Goal: Find contact information: Find contact information

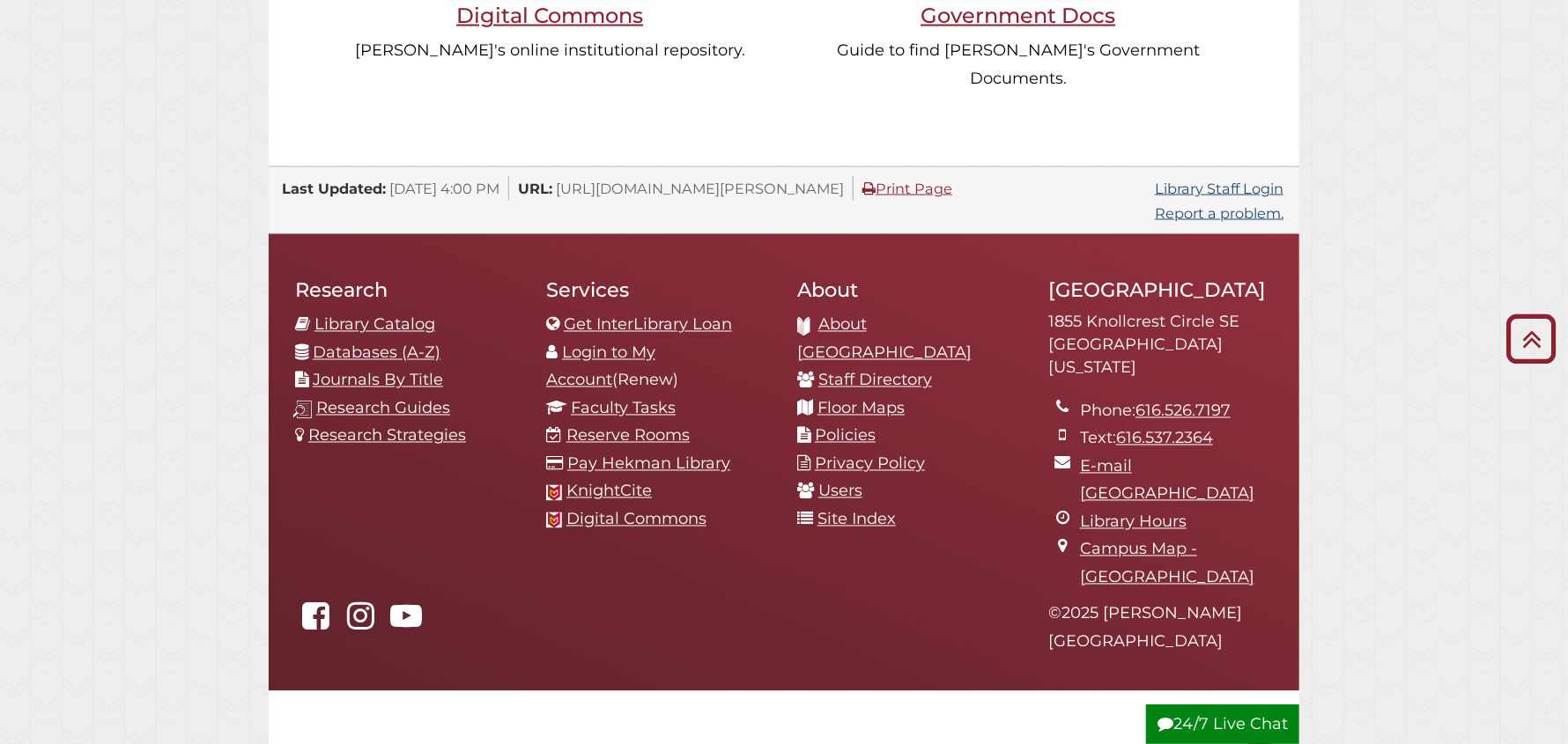
scroll to position [1848, 0]
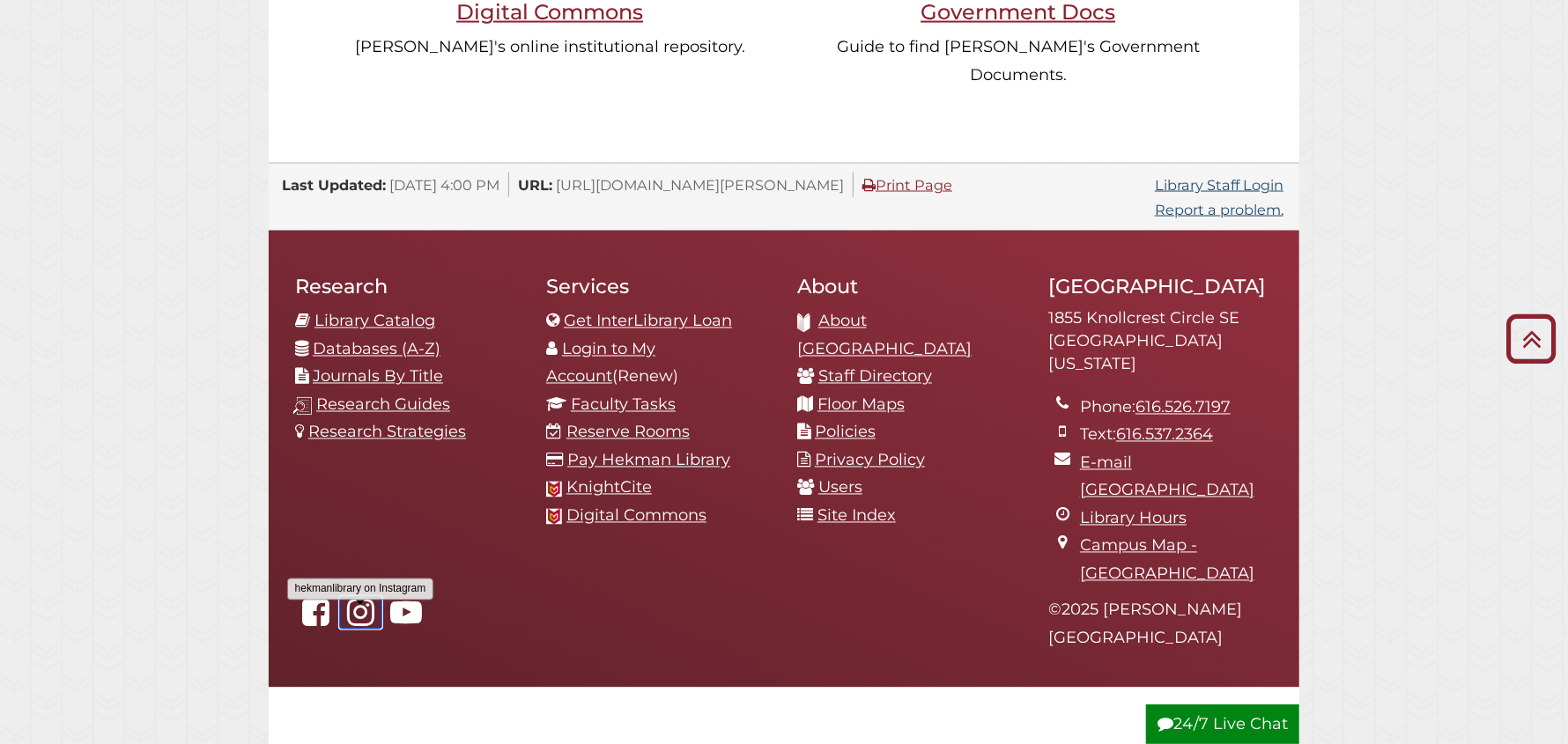
click at [353, 597] on icon "hekmanlibrary on Instagram" at bounding box center [359, 613] width 41 height 32
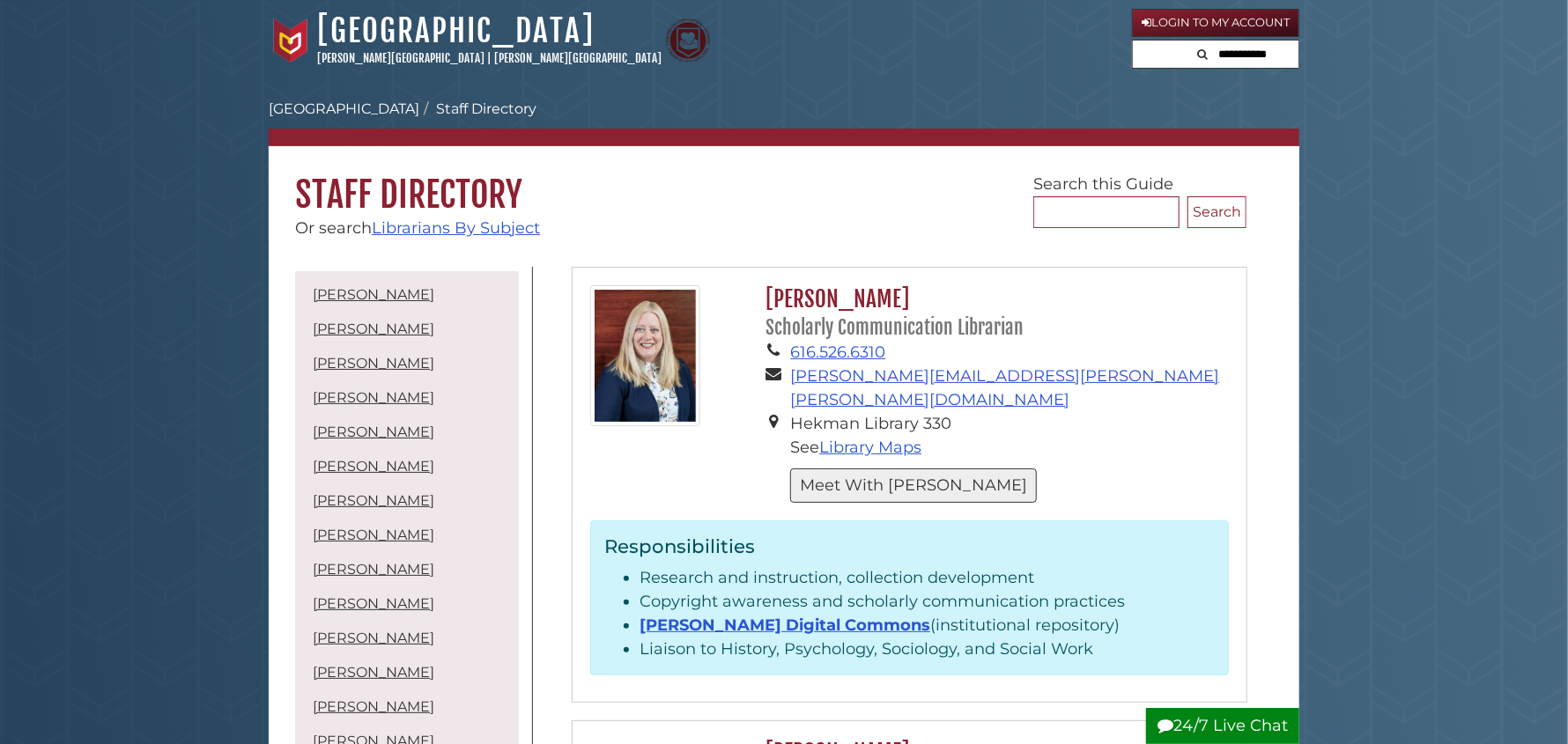
click at [888, 469] on button "Meet With [PERSON_NAME]" at bounding box center [912, 486] width 246 height 34
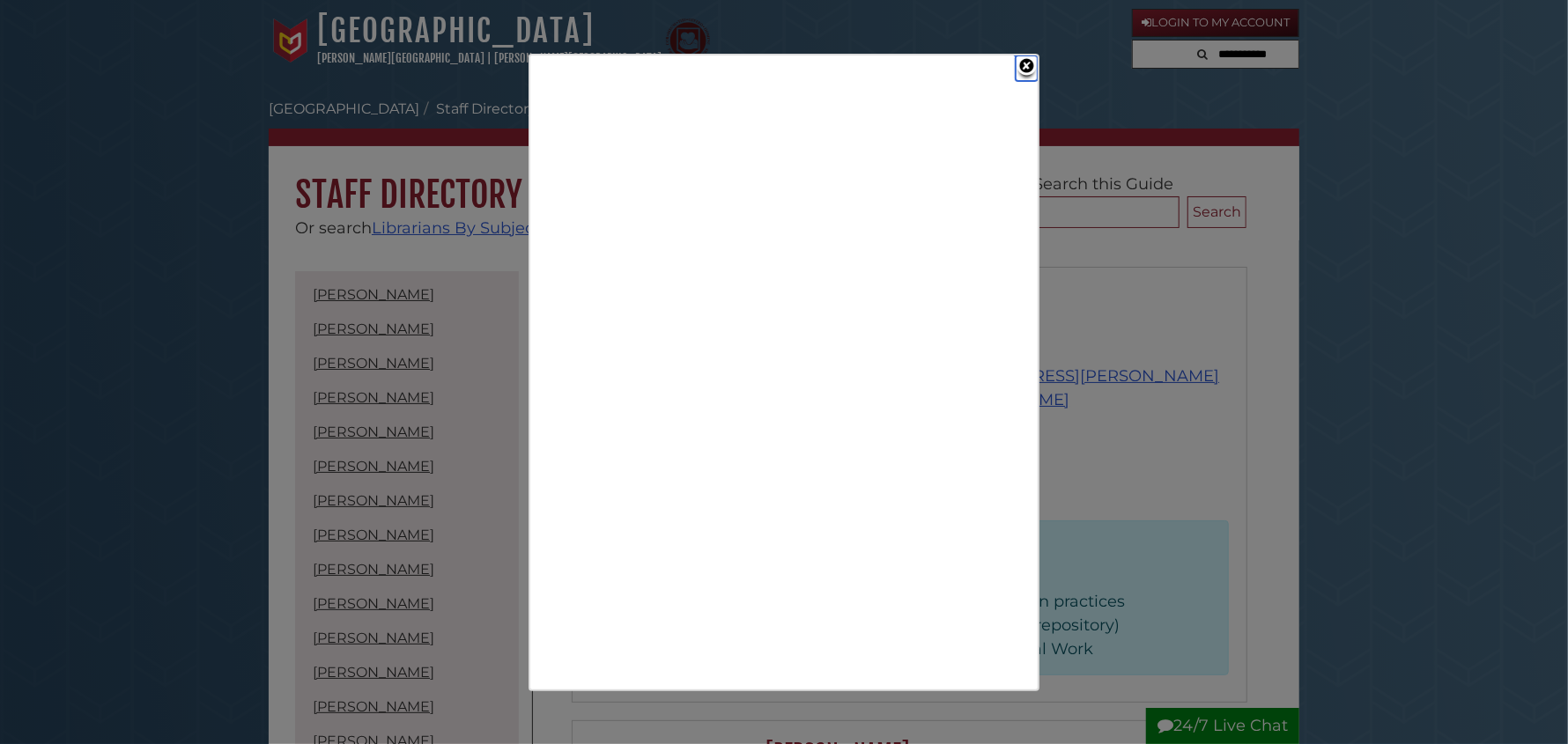
click at [1026, 59] on link "Close" at bounding box center [1026, 68] width 22 height 25
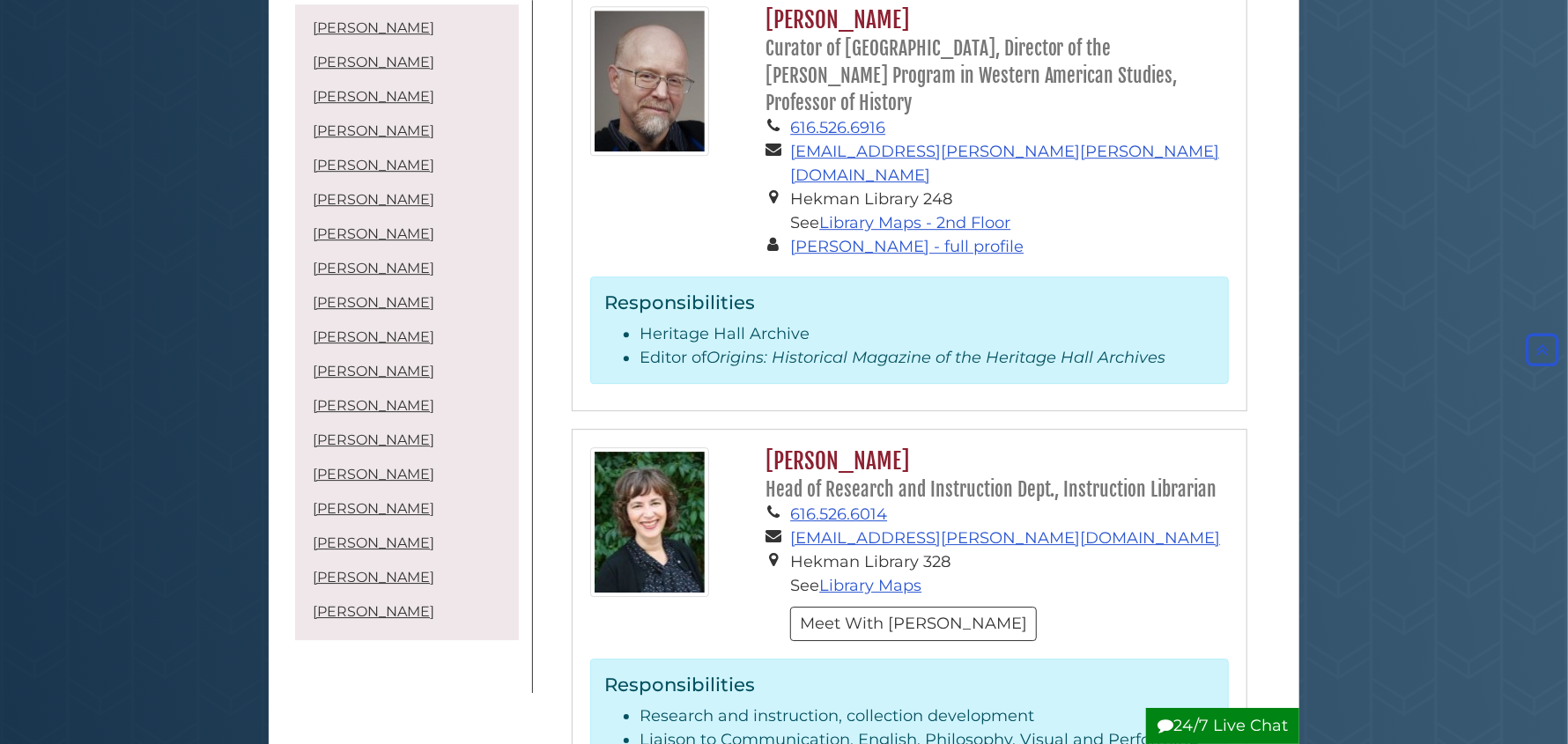
scroll to position [3256, 0]
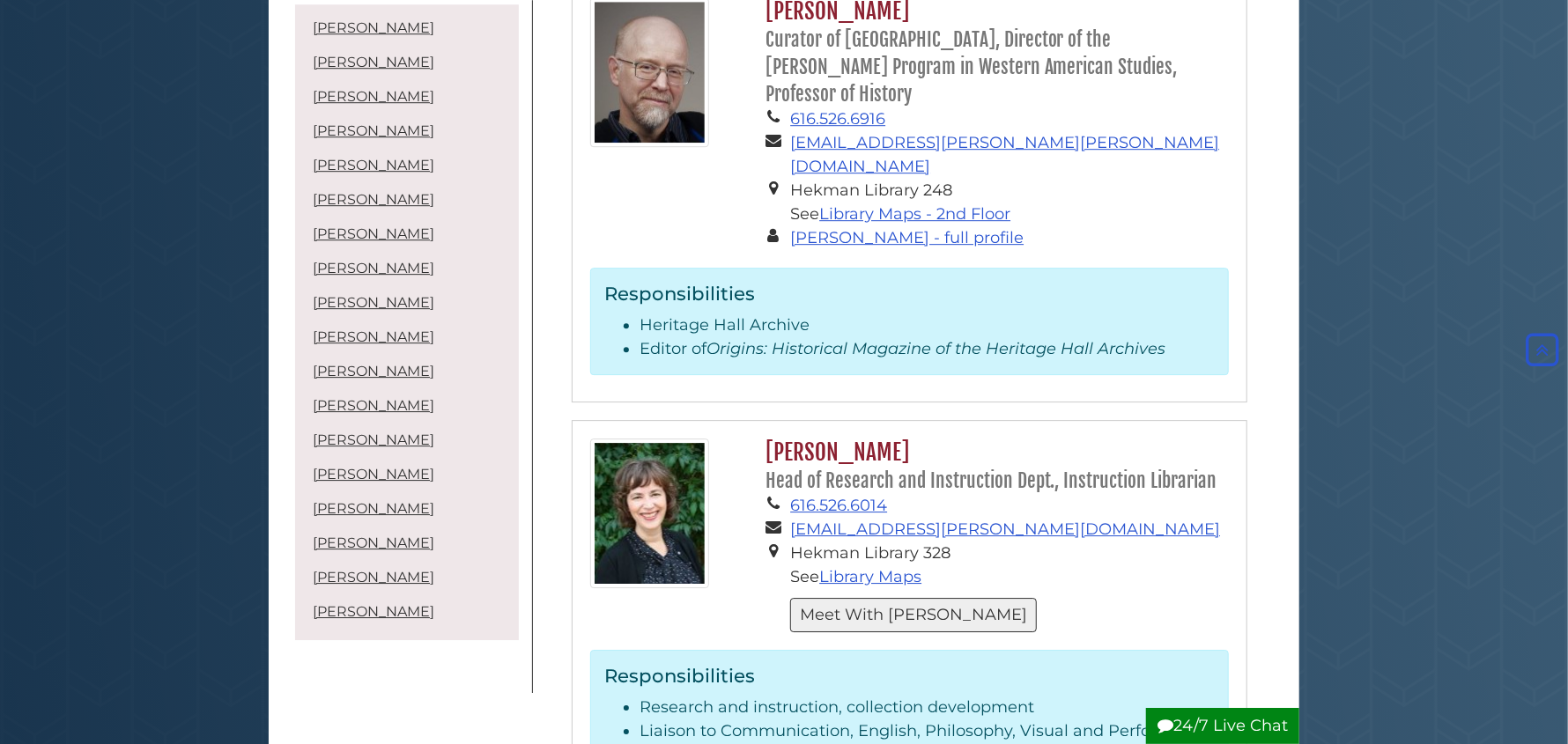
click at [868, 598] on button "Meet With [PERSON_NAME]" at bounding box center [912, 615] width 246 height 34
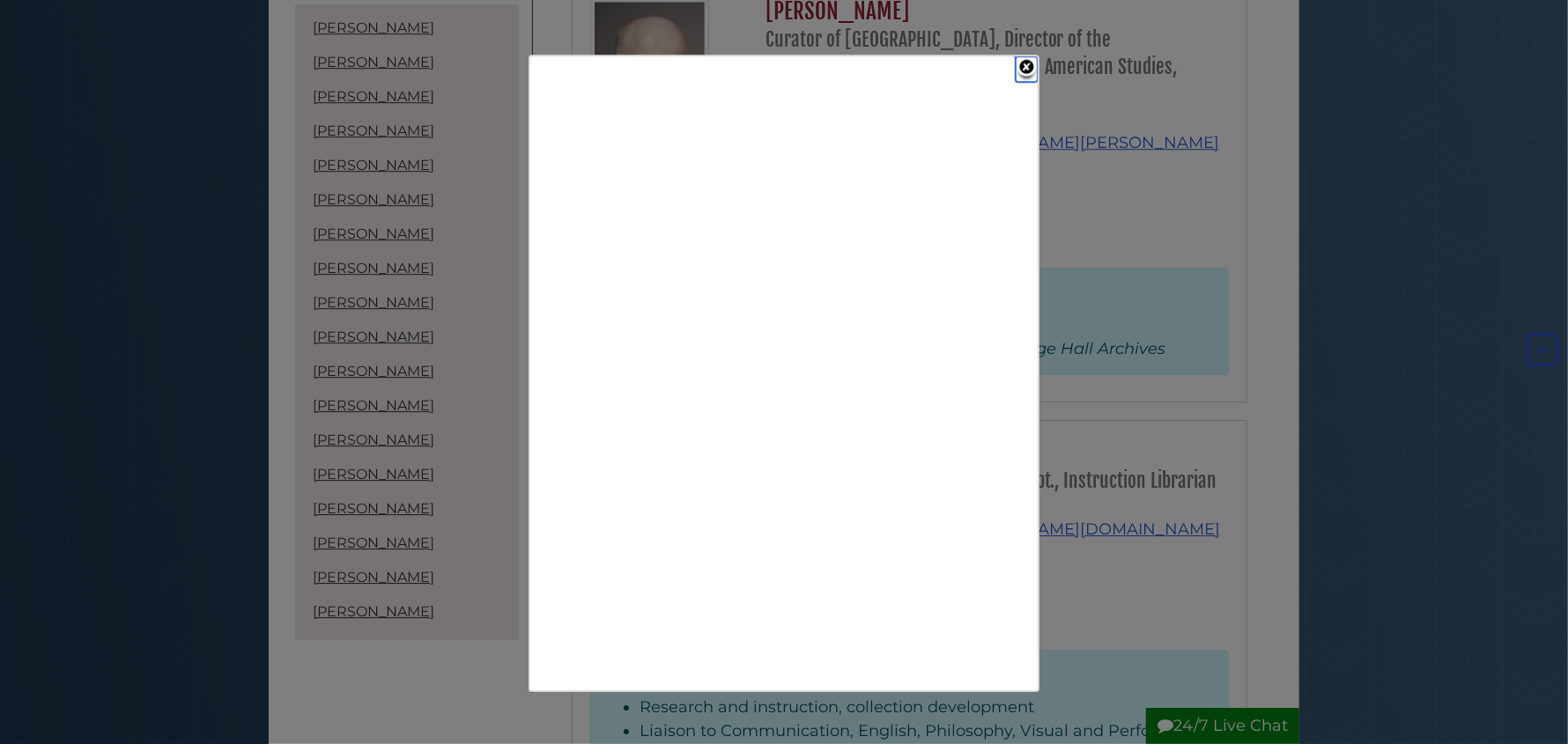
click at [1025, 62] on link "Close" at bounding box center [1026, 69] width 22 height 25
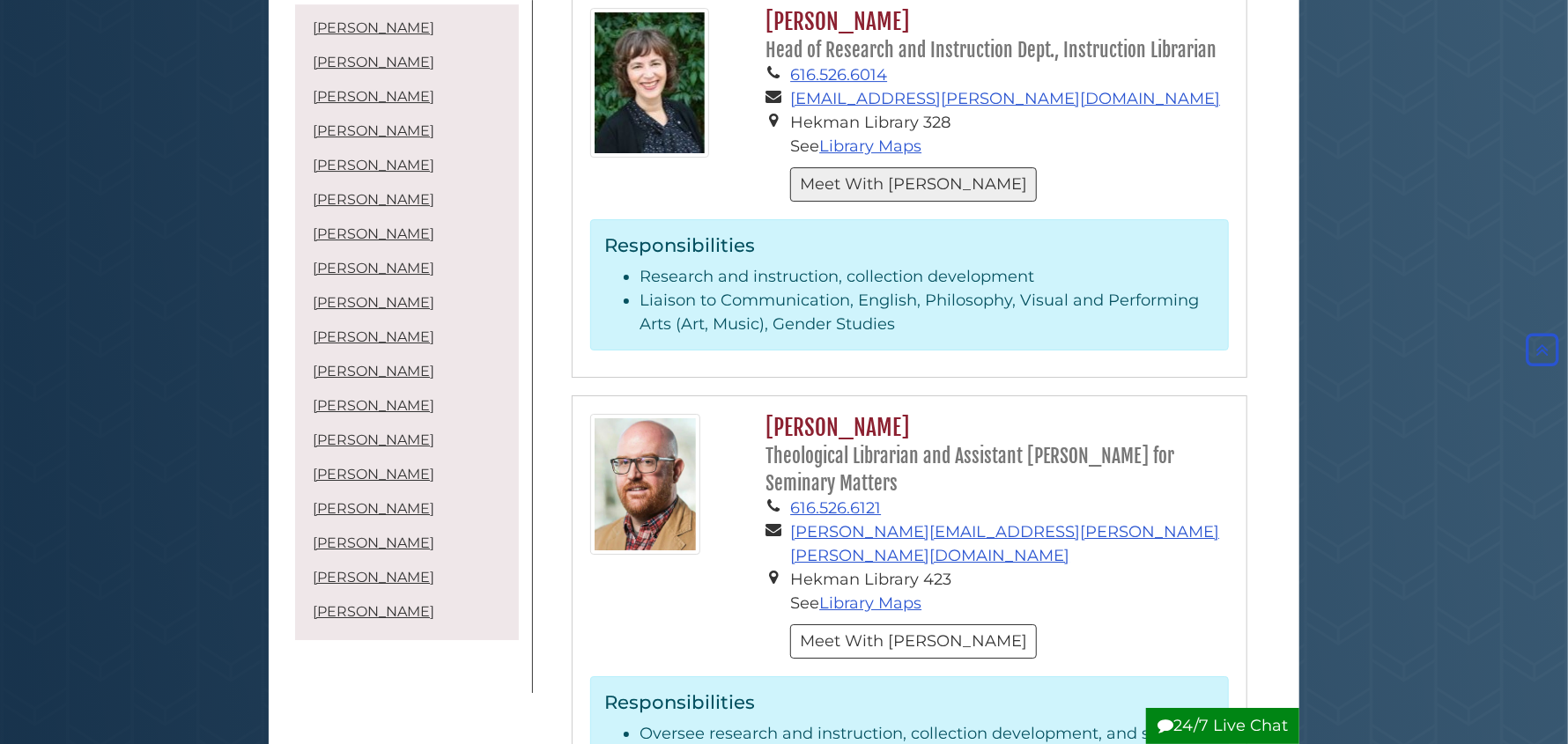
scroll to position [3785, 0]
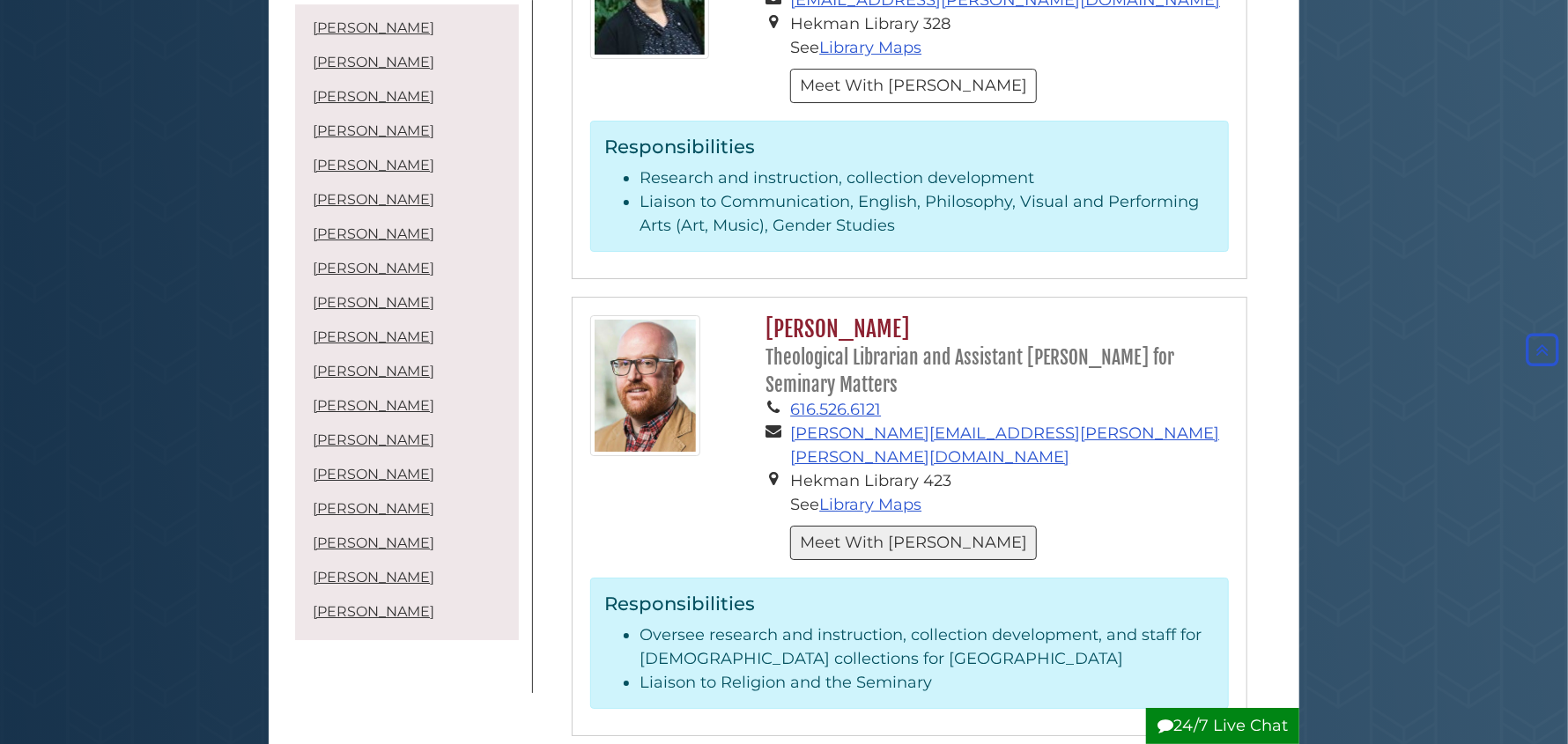
click at [878, 525] on button "Meet With [PERSON_NAME]" at bounding box center [912, 542] width 246 height 34
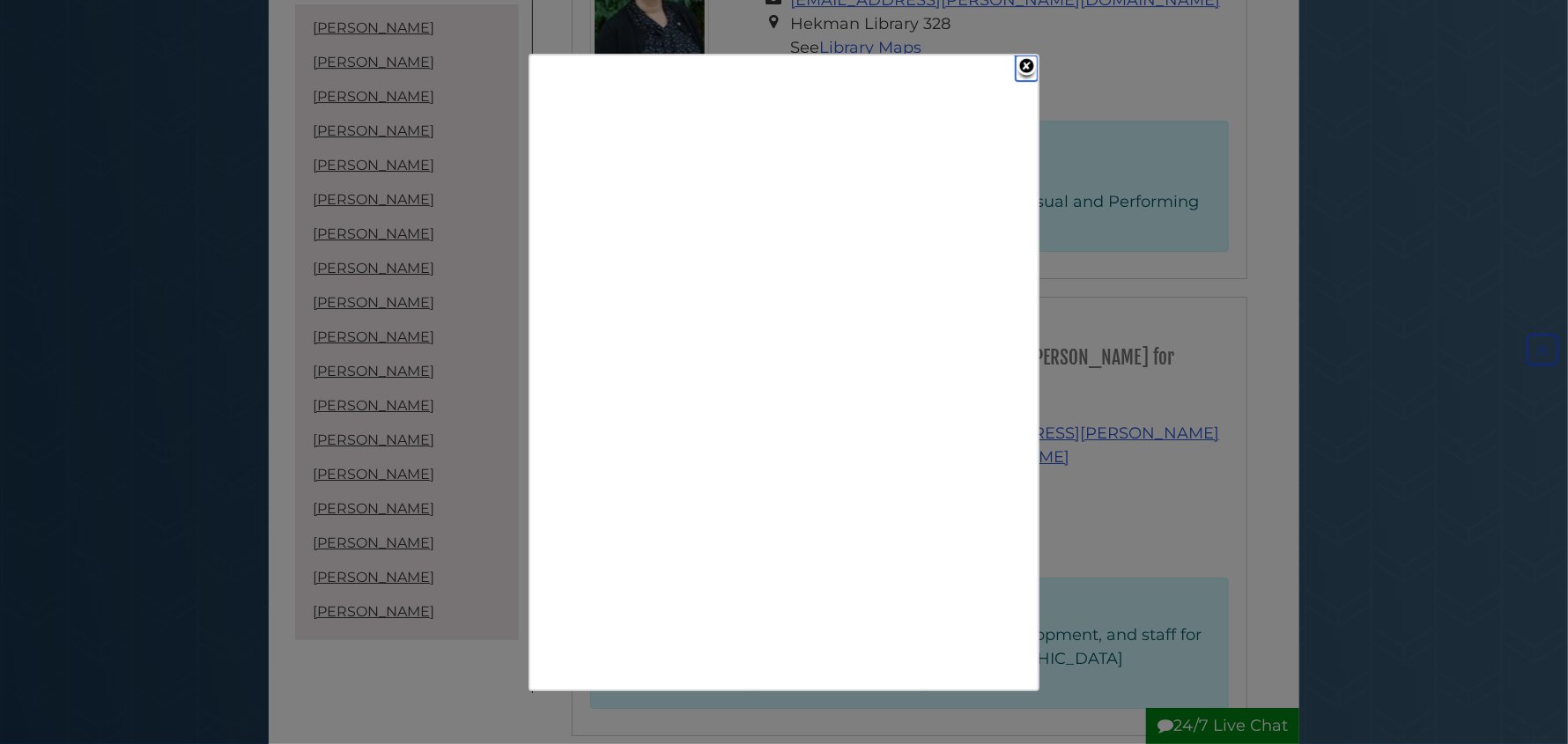
click at [1020, 65] on link "Close" at bounding box center [1026, 68] width 22 height 25
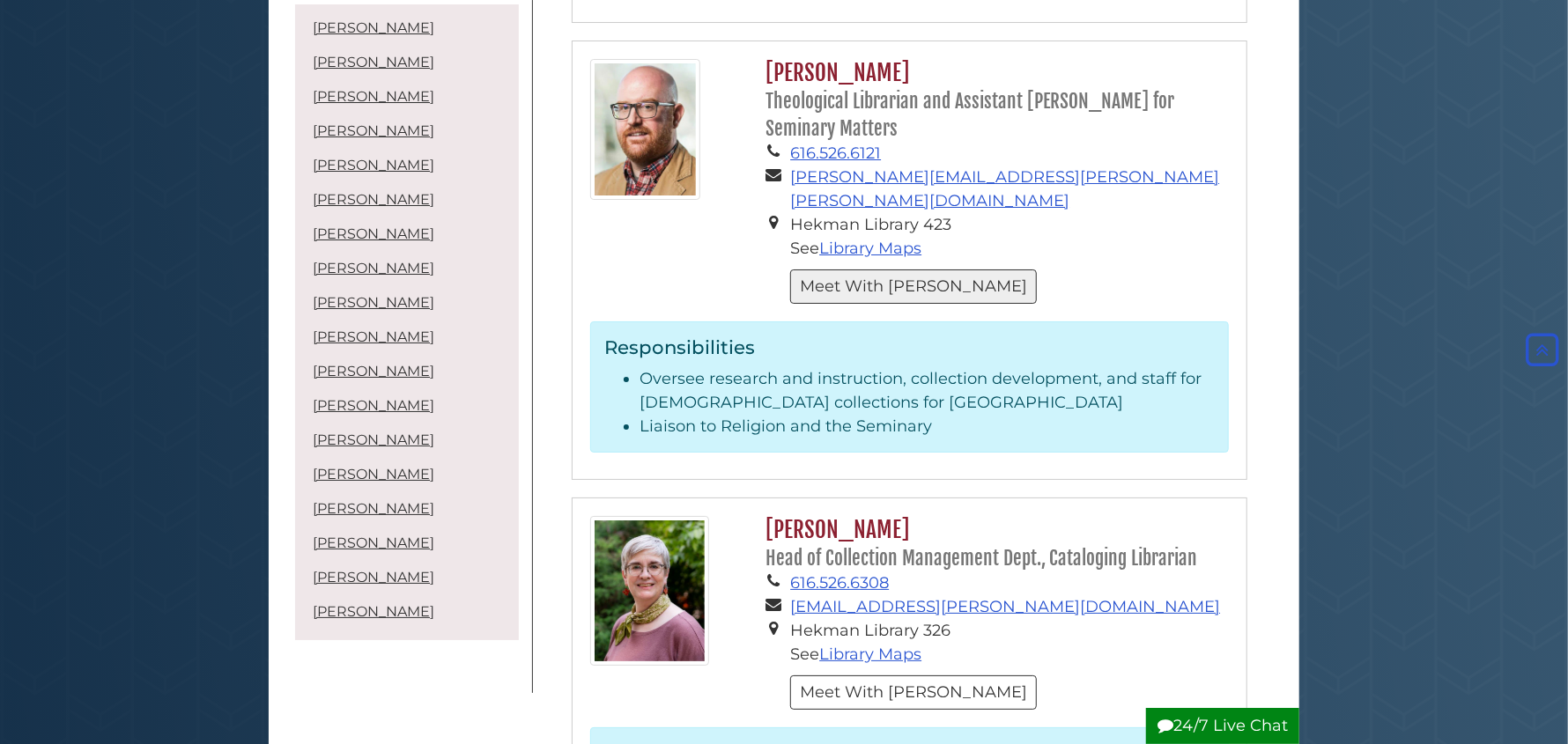
scroll to position [4049, 0]
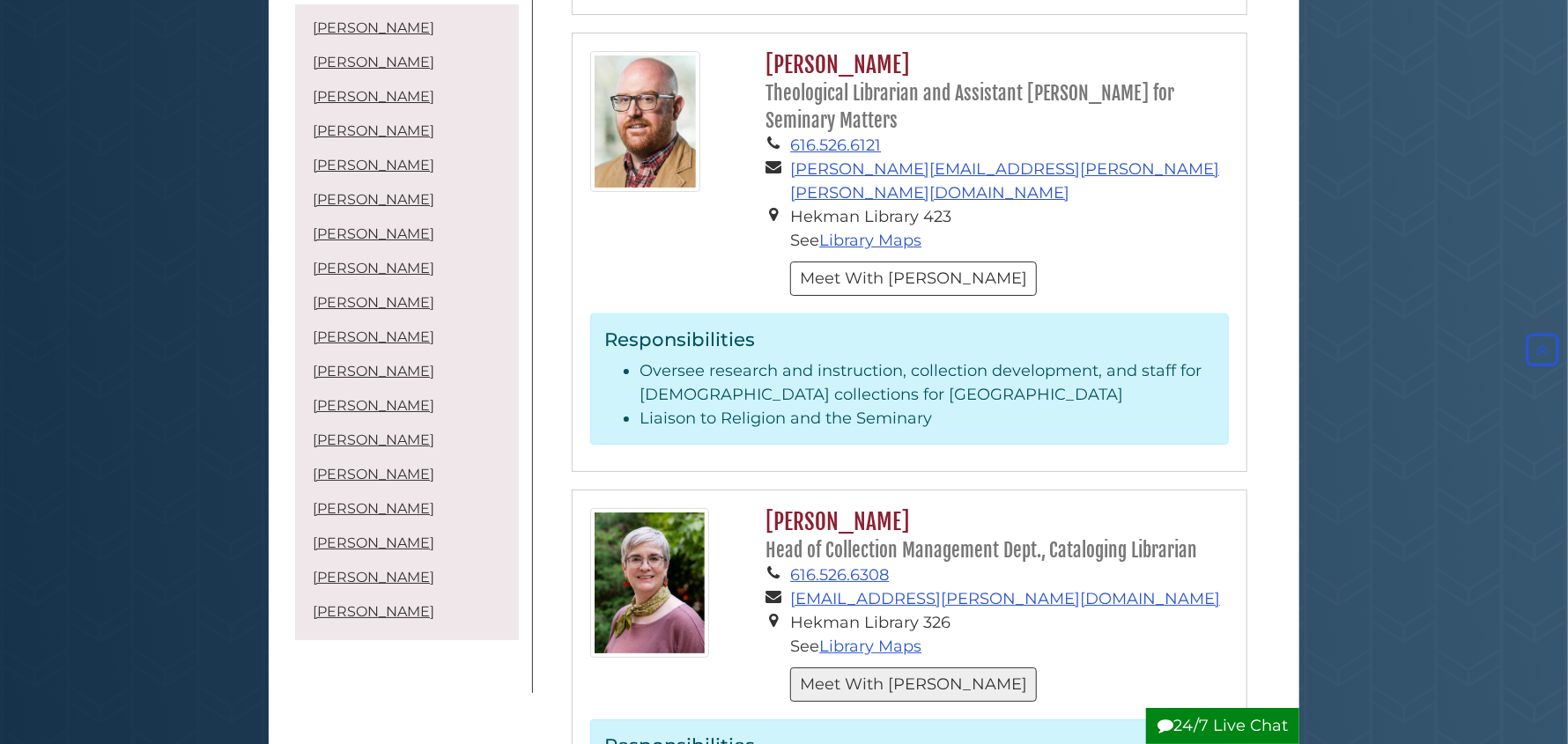
click at [888, 668] on button "Meet With [PERSON_NAME]" at bounding box center [912, 685] width 246 height 34
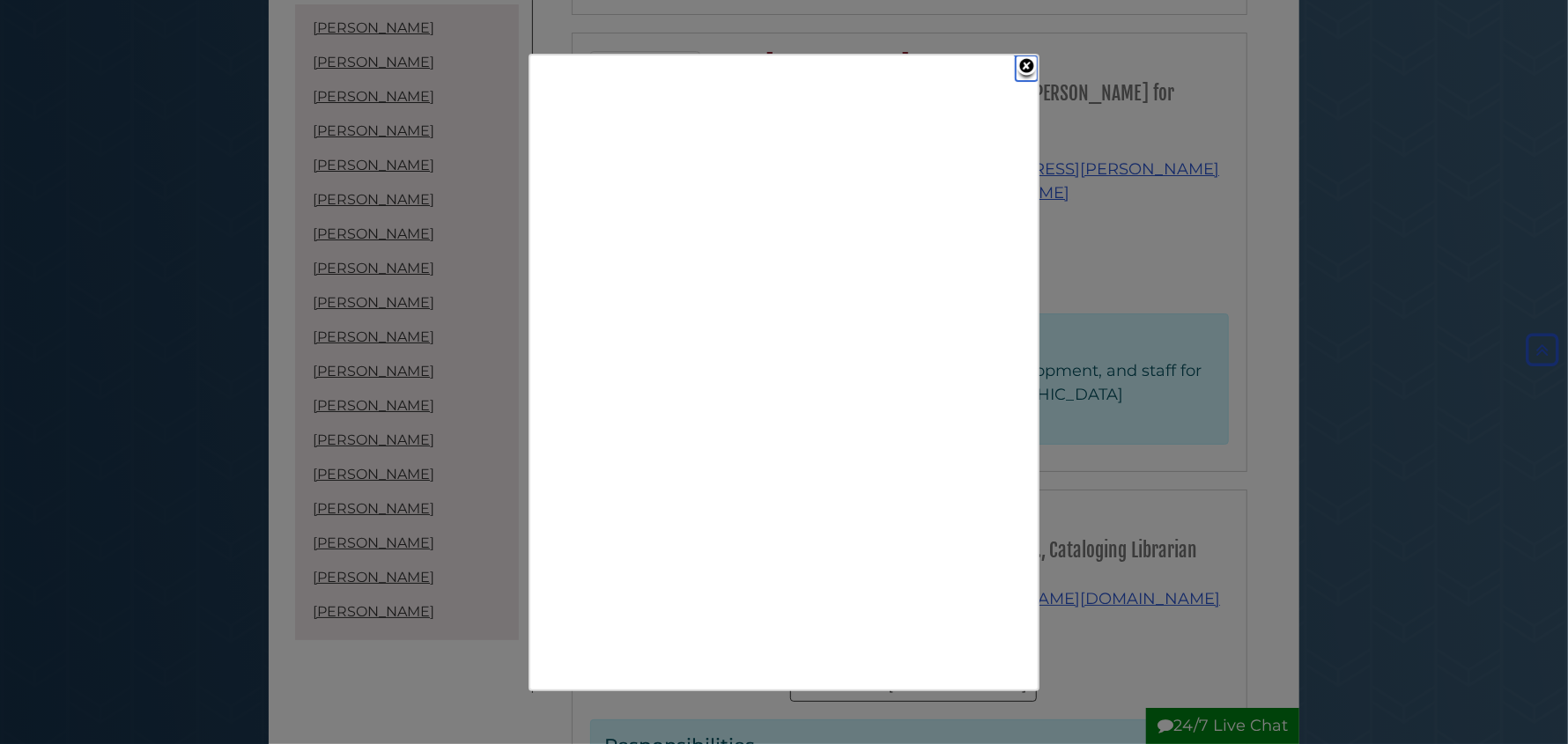
click at [1026, 72] on link "Close" at bounding box center [1026, 68] width 22 height 25
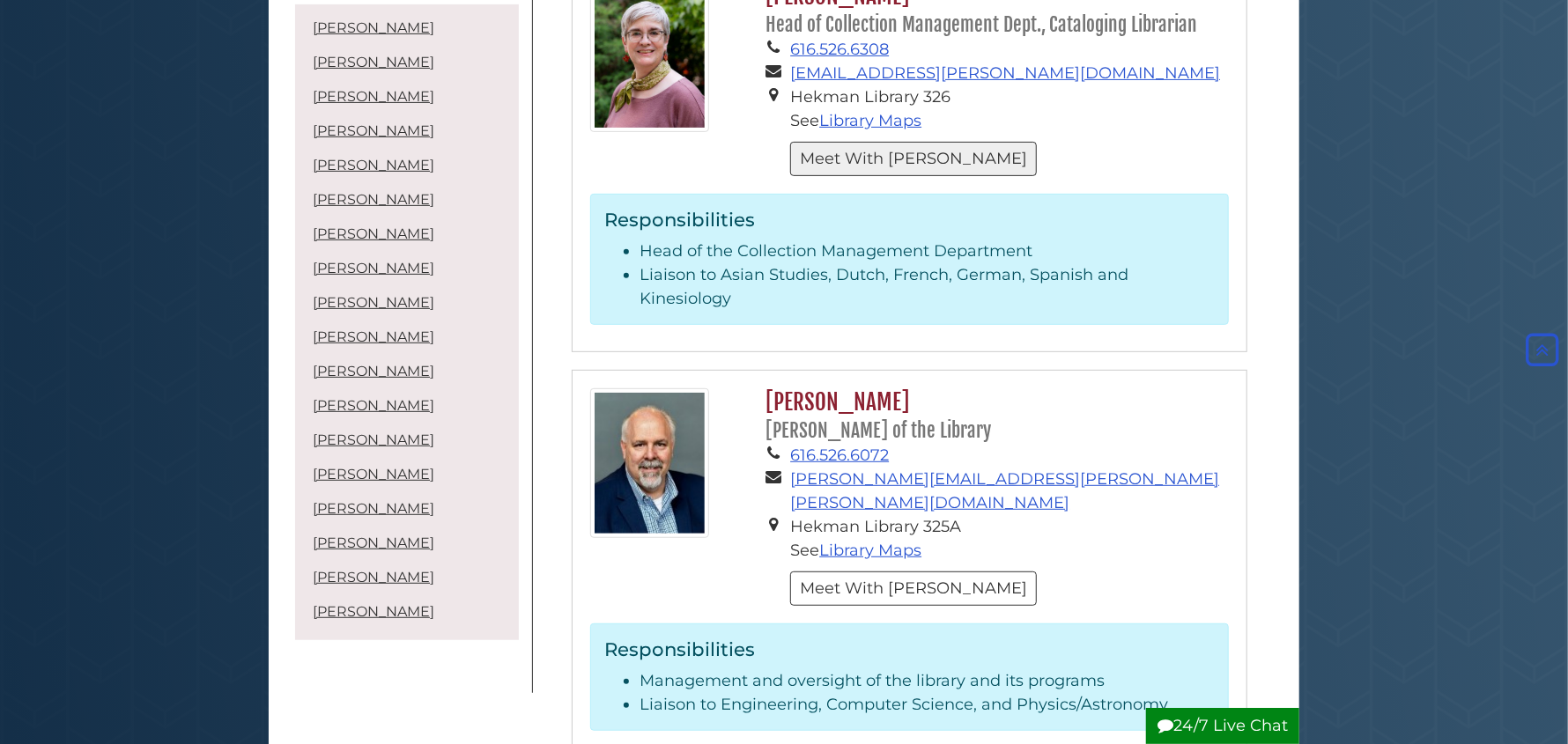
scroll to position [4576, 0]
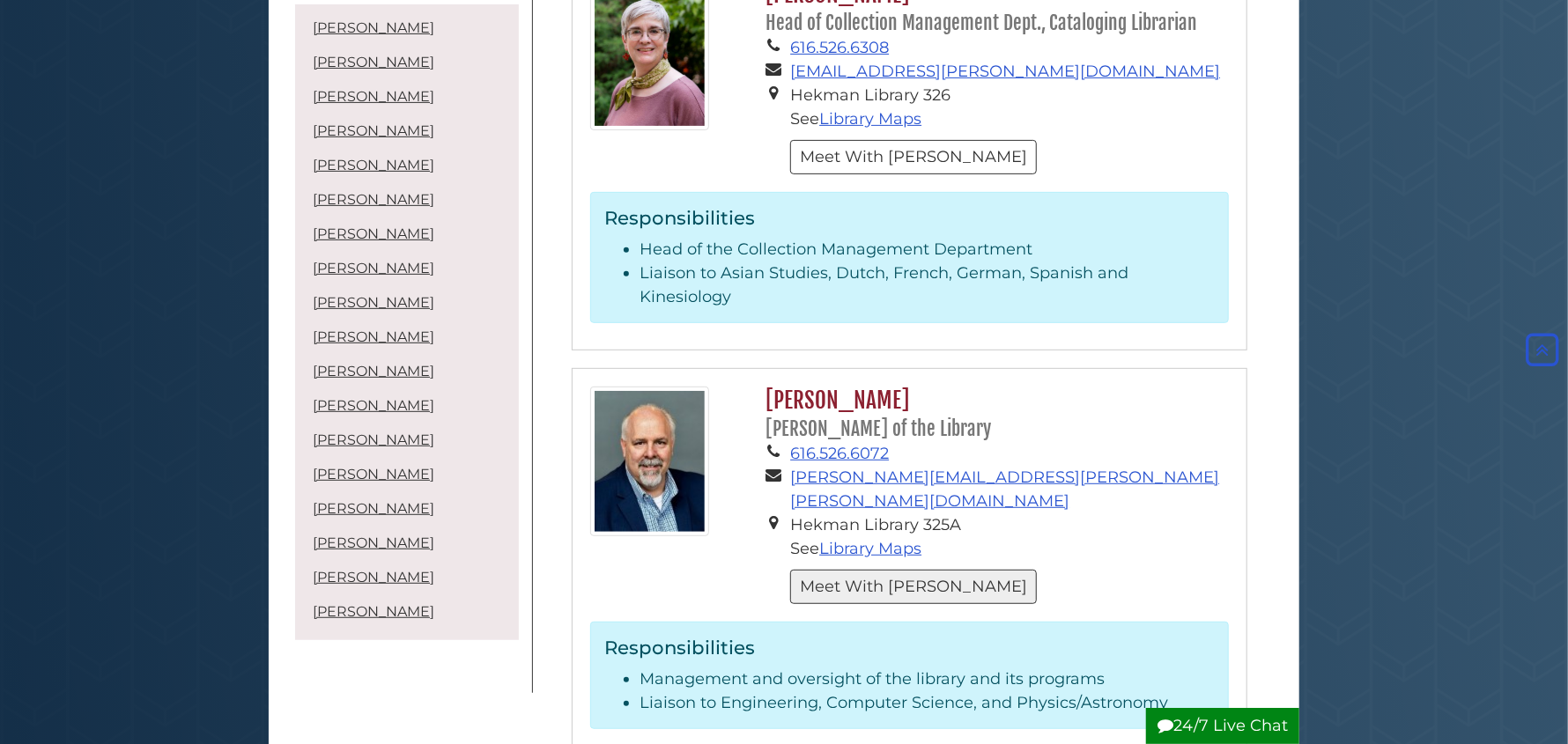
click at [855, 570] on button "Meet With [PERSON_NAME]" at bounding box center [912, 587] width 246 height 34
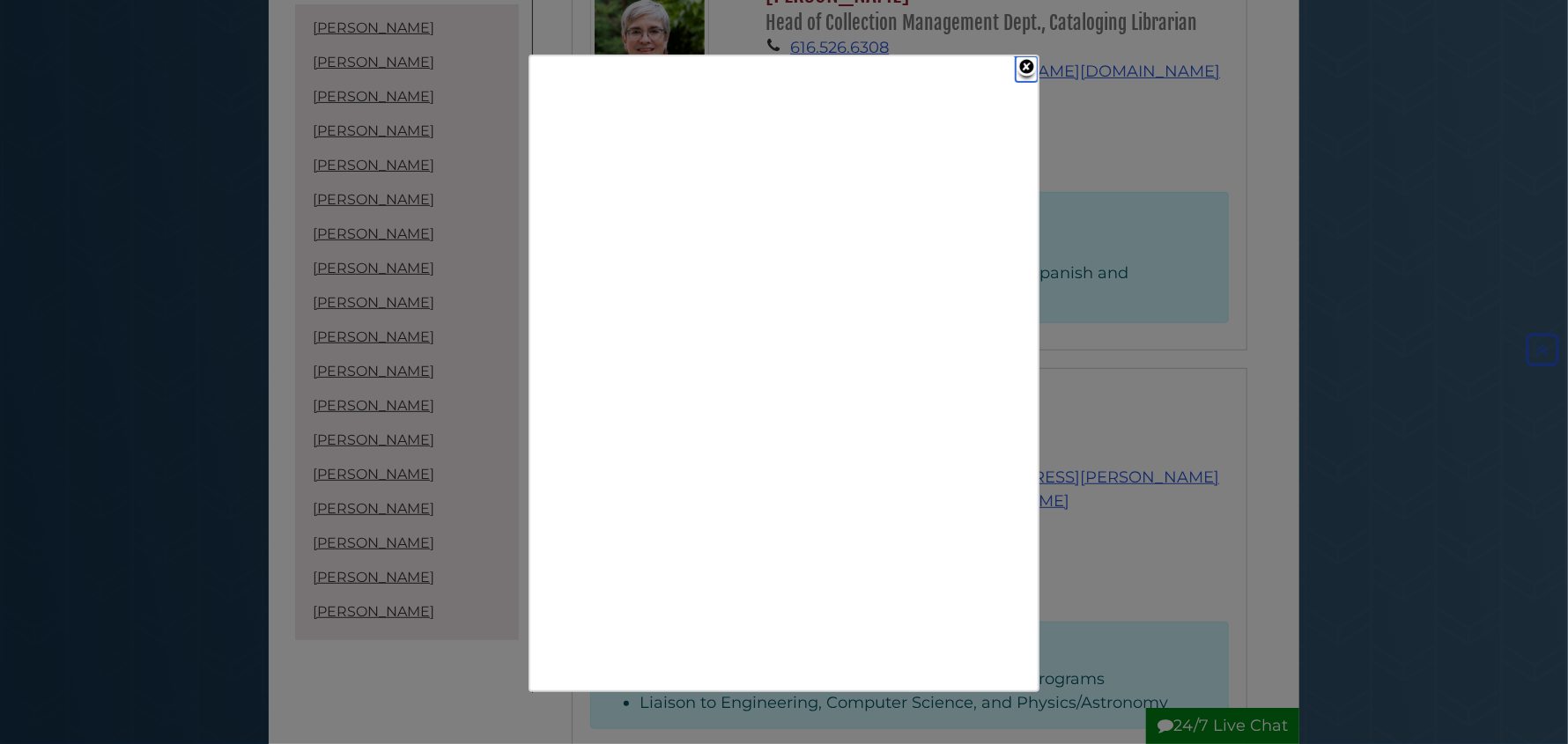
click at [1026, 61] on link "Close" at bounding box center [1026, 69] width 22 height 25
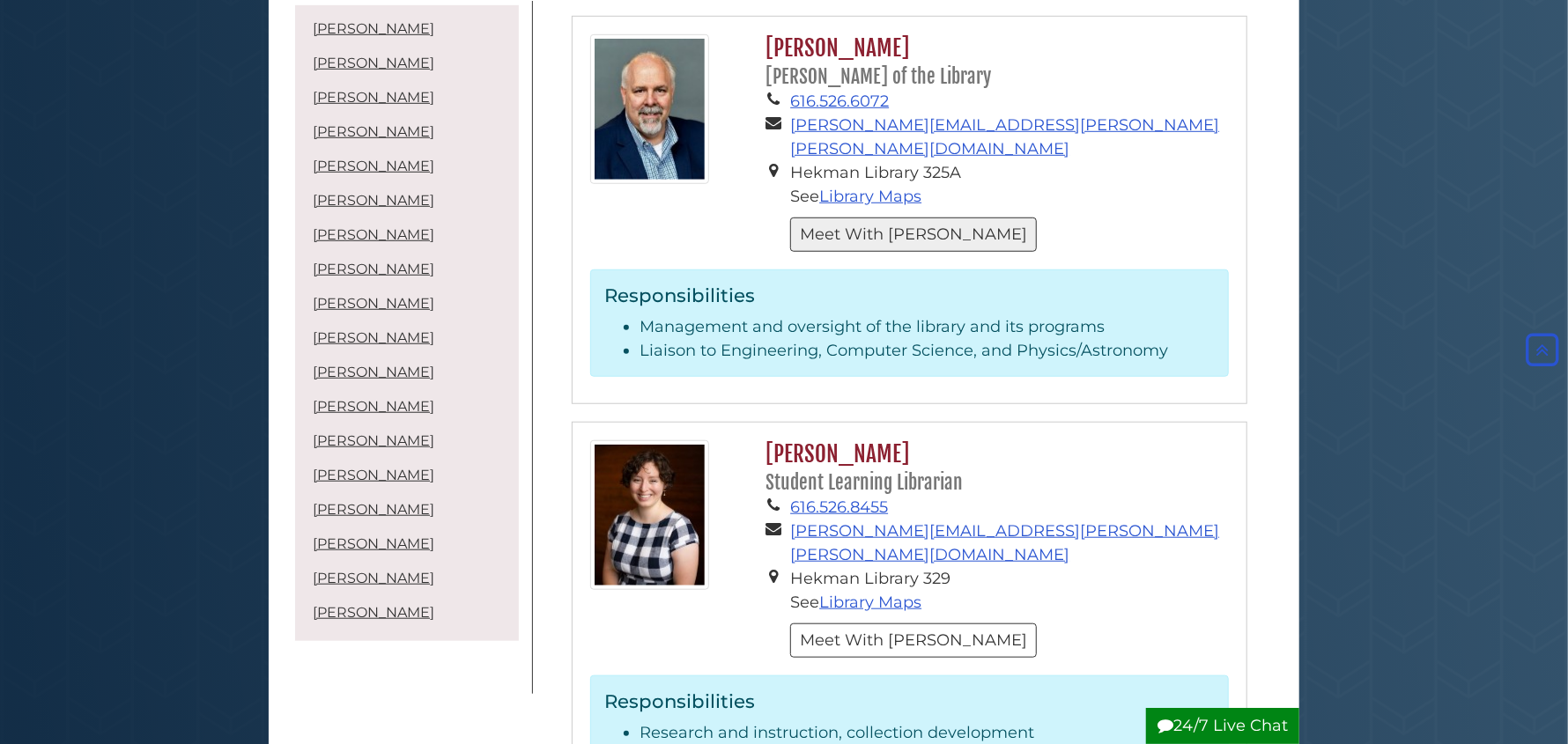
scroll to position [4929, 0]
click at [840, 623] on button "Meet With [PERSON_NAME]" at bounding box center [912, 640] width 246 height 34
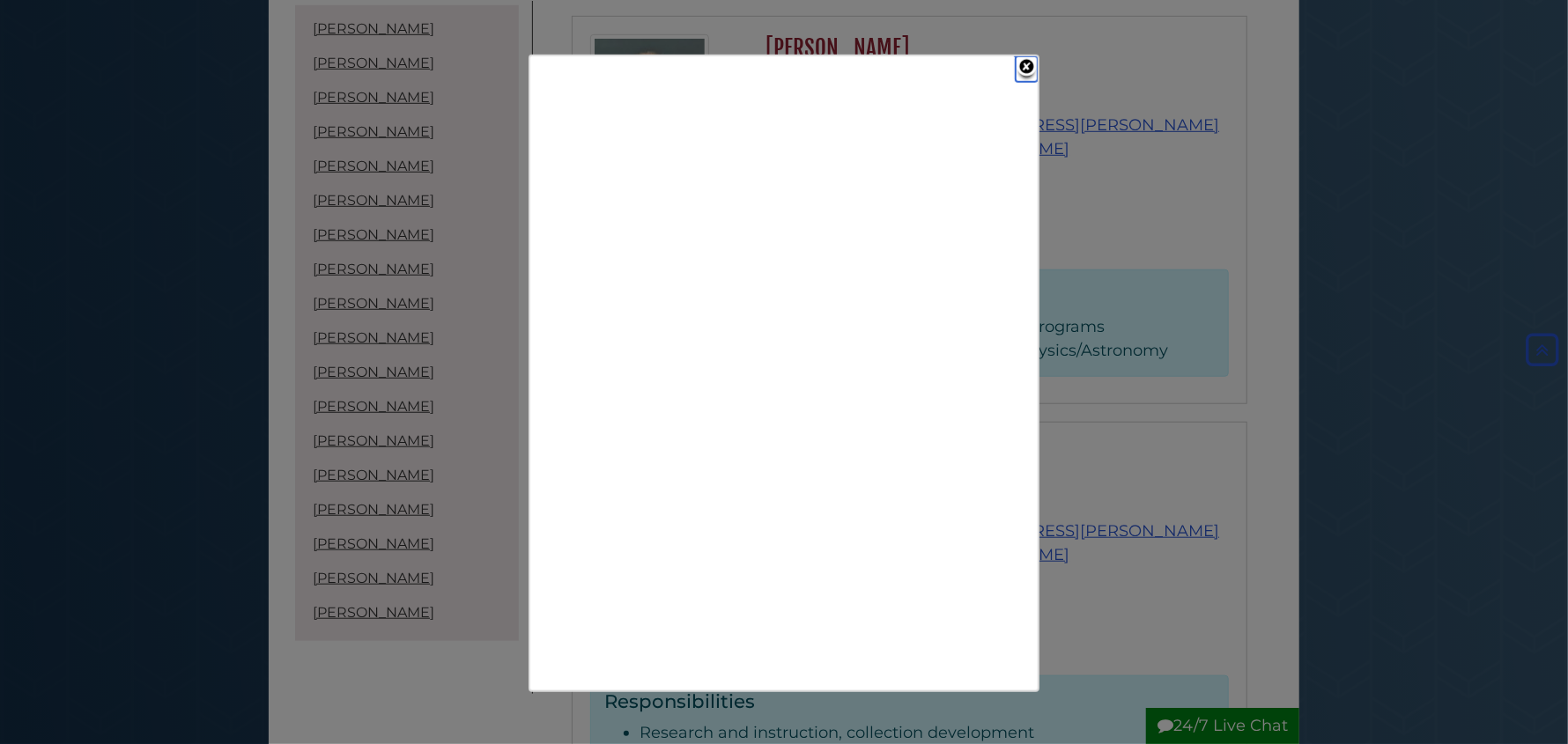
click at [1026, 61] on link "Close" at bounding box center [1026, 69] width 22 height 25
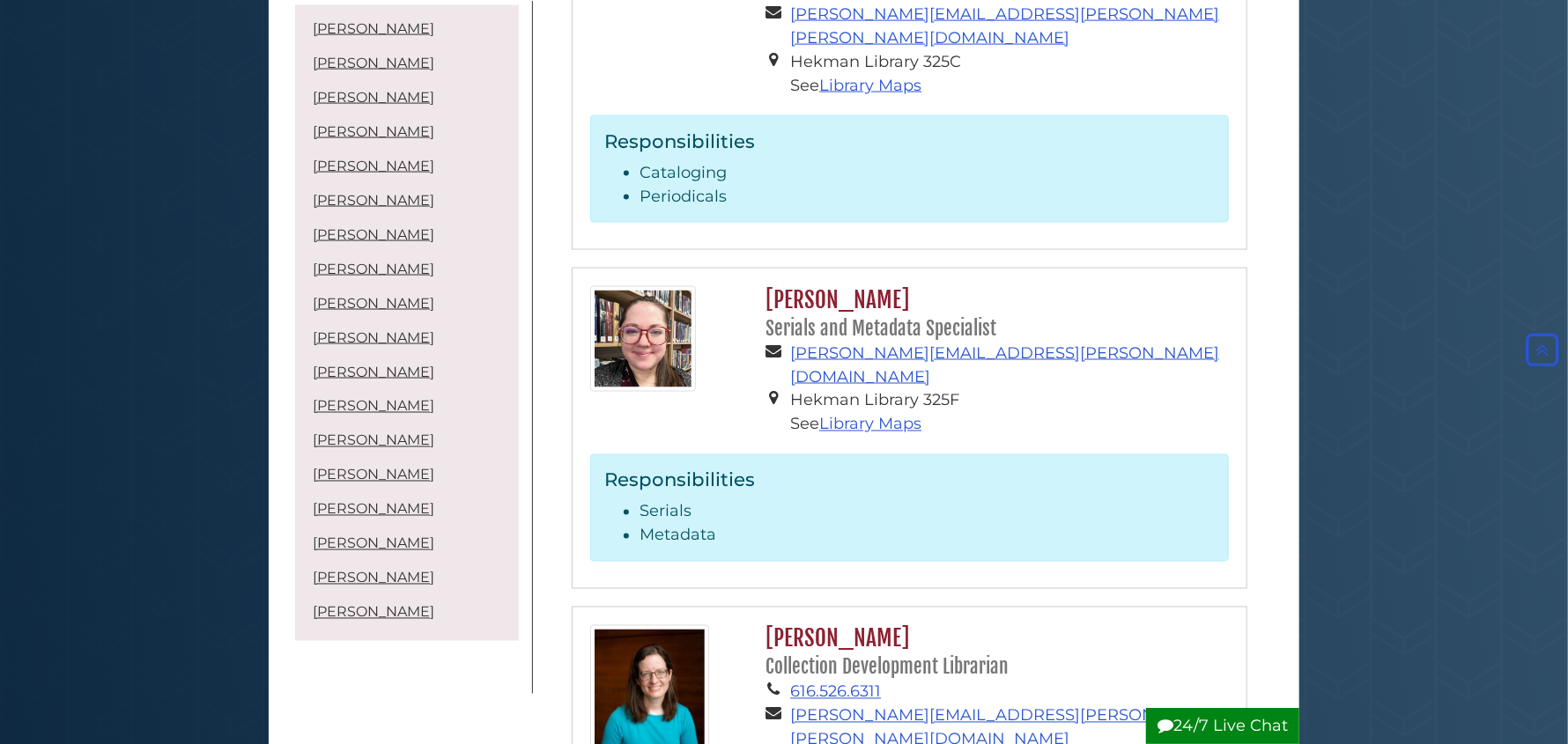
scroll to position [5896, 0]
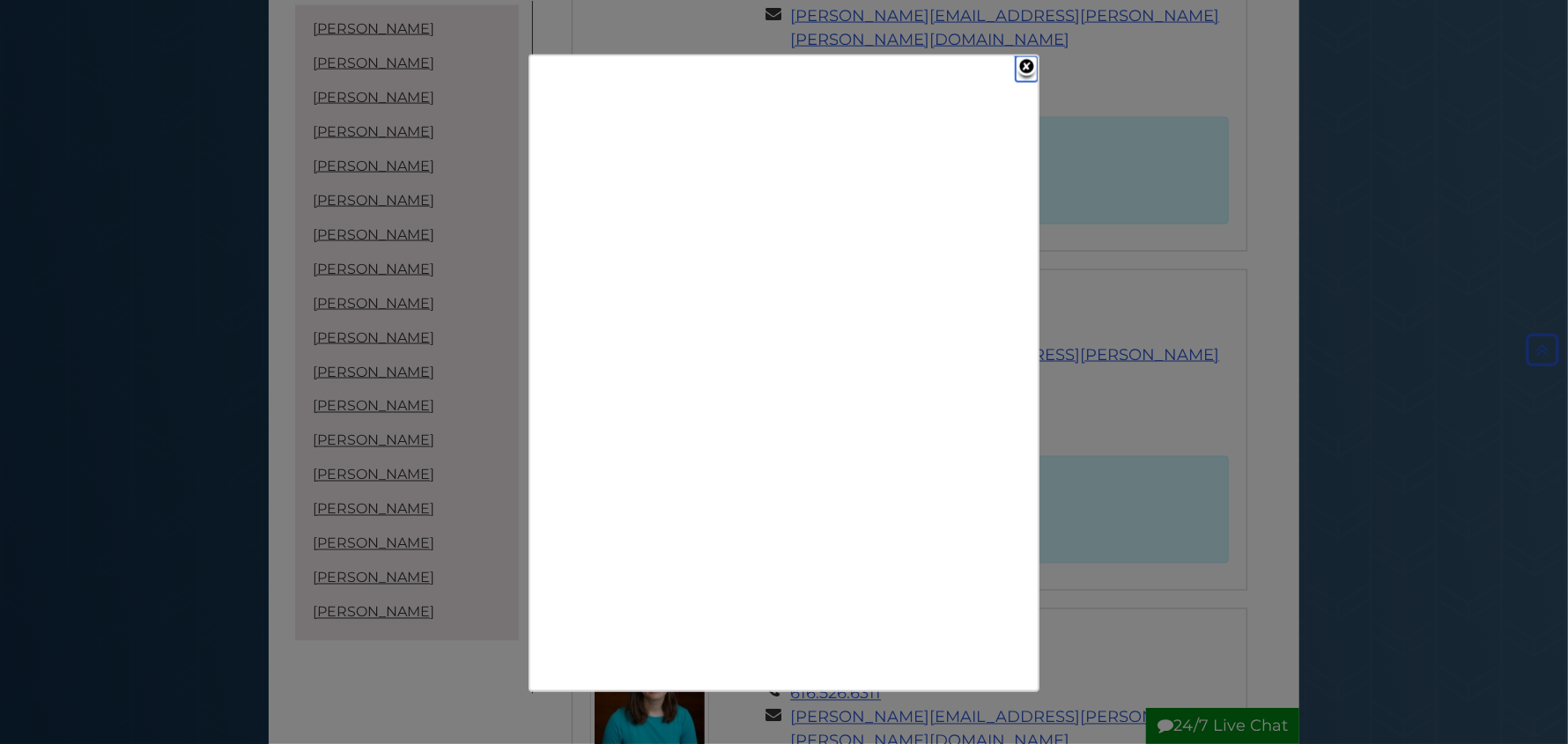
click at [1026, 63] on link "Close" at bounding box center [1026, 69] width 22 height 25
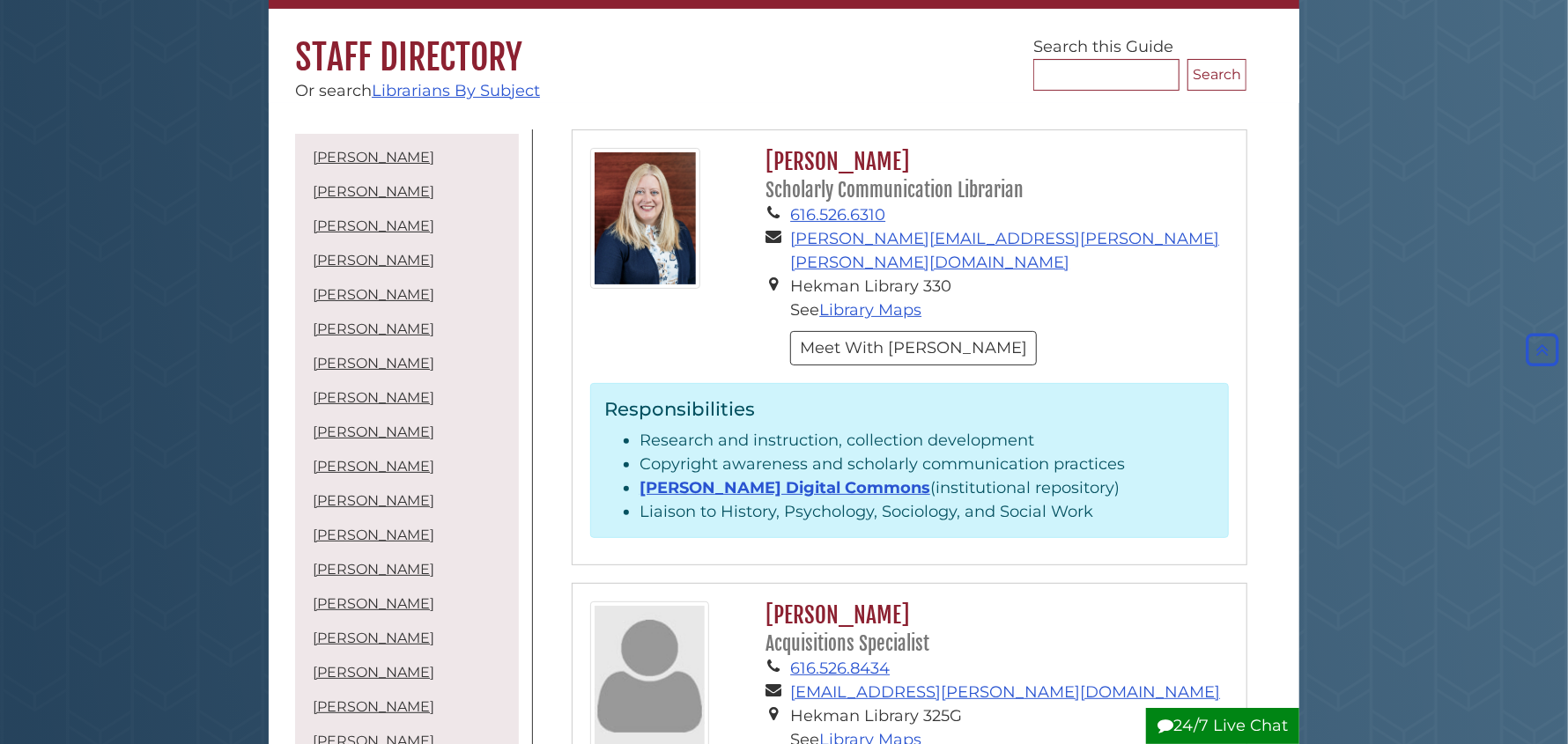
scroll to position [0, 0]
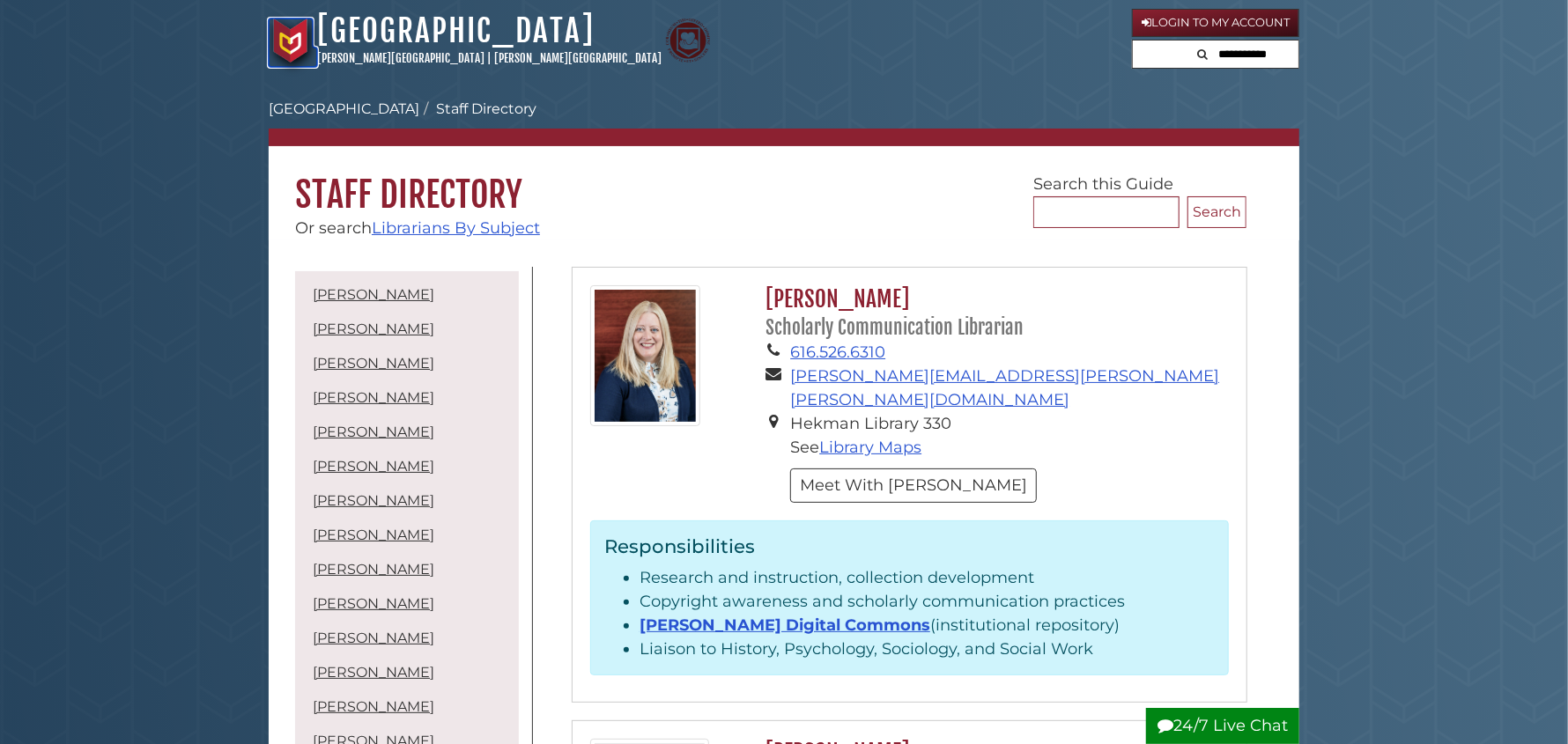
click at [300, 42] on img at bounding box center [291, 41] width 44 height 44
